Goal: Task Accomplishment & Management: Use online tool/utility

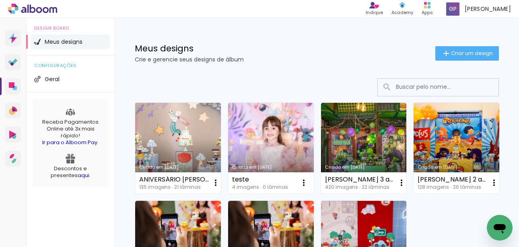
click at [177, 142] on link "Criado em [DATE]" at bounding box center [178, 148] width 86 height 91
